Goal: Navigation & Orientation: Go to known website

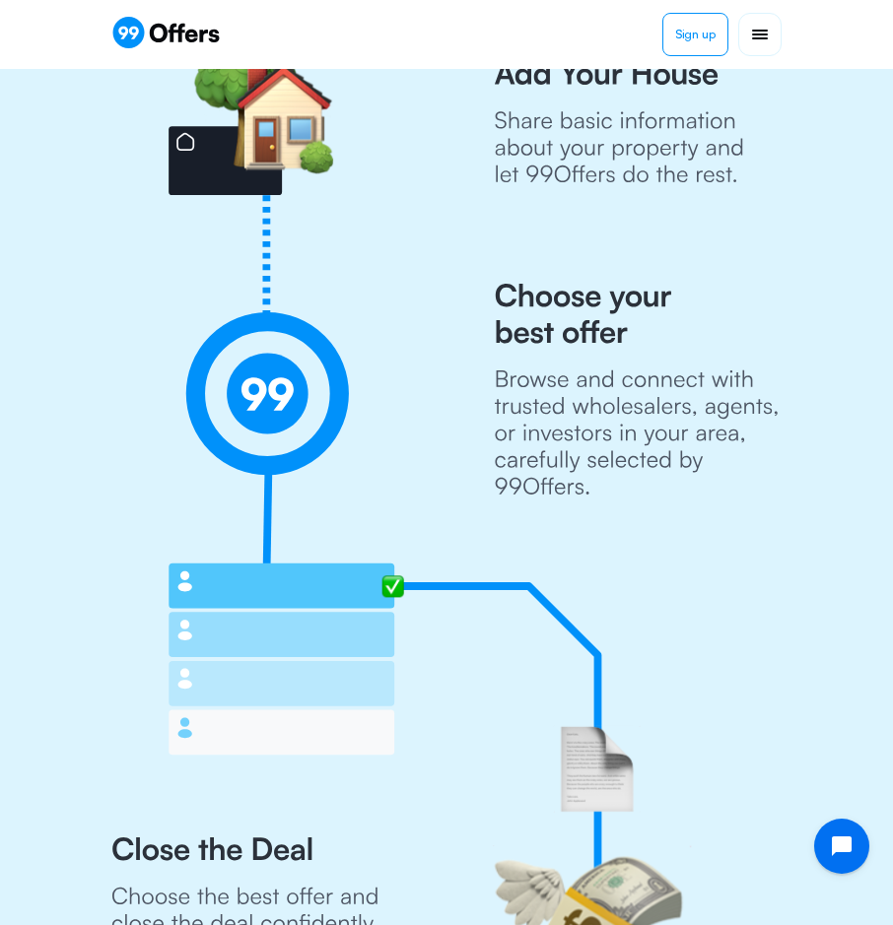
scroll to position [633, 0]
